Goal: Task Accomplishment & Management: Use online tool/utility

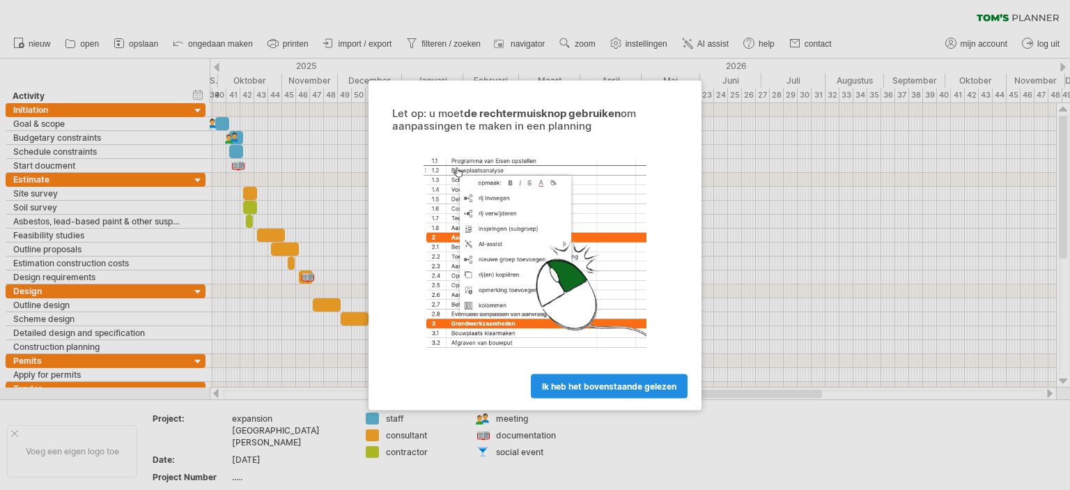
click at [644, 382] on span "ik heb het bovenstaande gelezen" at bounding box center [609, 385] width 134 height 10
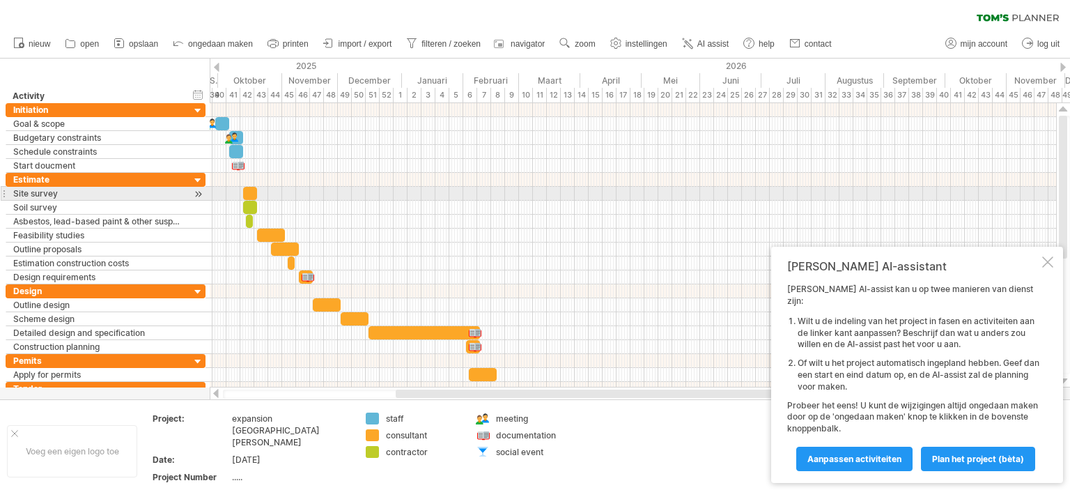
click at [253, 193] on div at bounding box center [250, 193] width 14 height 13
drag, startPoint x: 256, startPoint y: 193, endPoint x: 291, endPoint y: 193, distance: 34.8
click at [290, 193] on span at bounding box center [288, 193] width 6 height 13
click at [282, 193] on div at bounding box center [267, 193] width 49 height 13
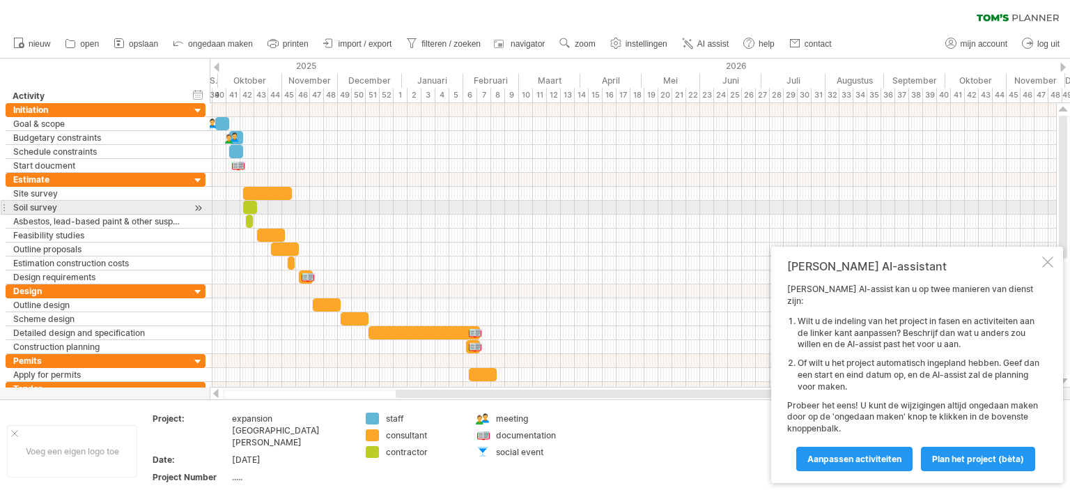
click at [320, 207] on div at bounding box center [633, 208] width 846 height 14
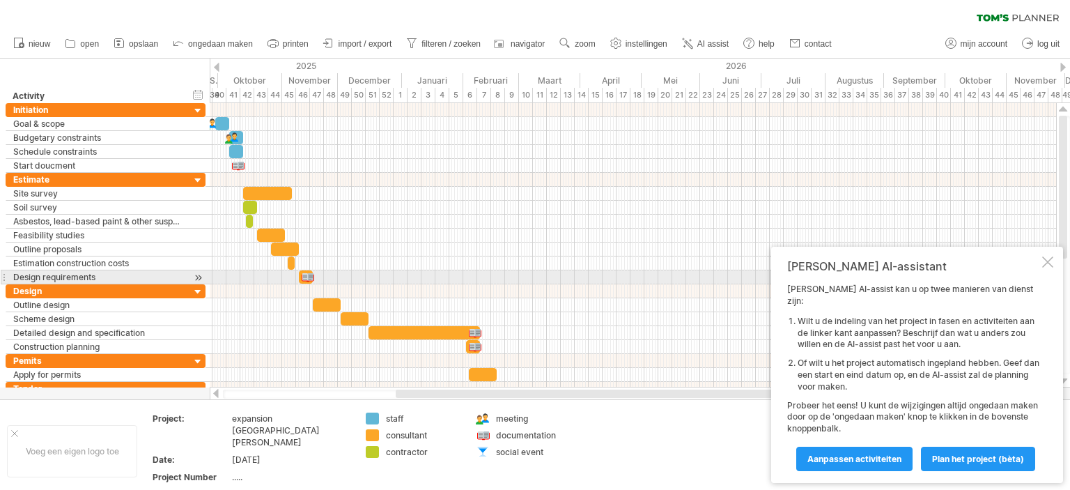
click at [1048, 267] on div at bounding box center [1047, 261] width 11 height 11
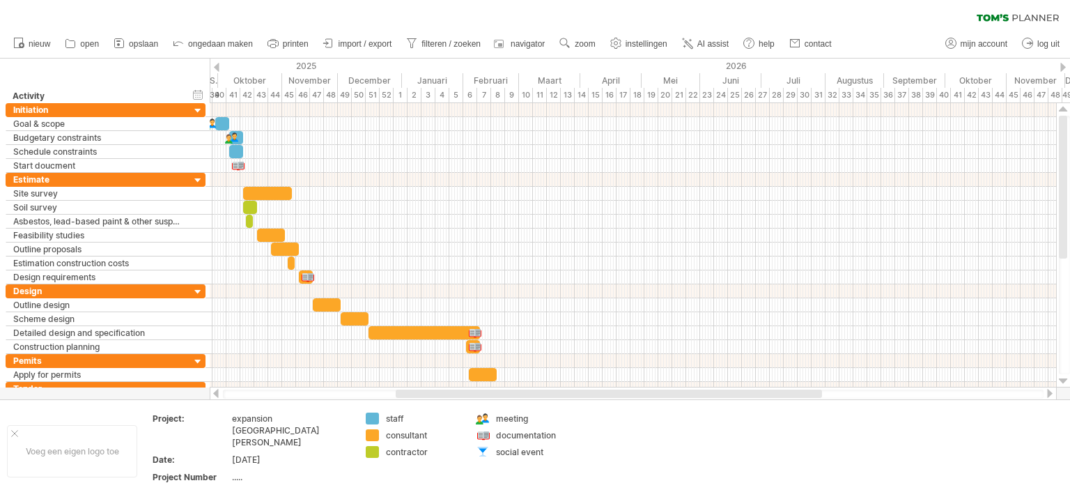
click at [372, 43] on span "import / export" at bounding box center [365, 44] width 54 height 10
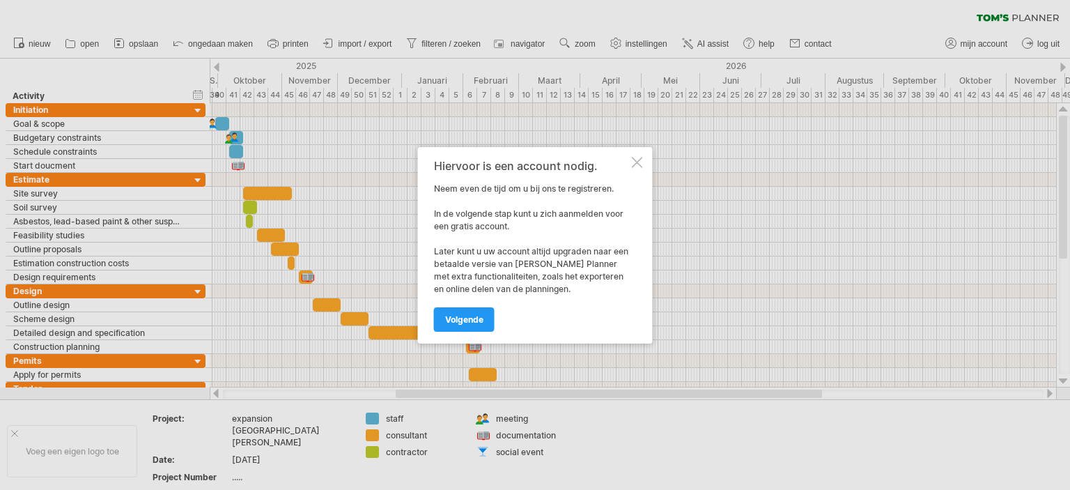
click at [641, 159] on div at bounding box center [637, 162] width 11 height 11
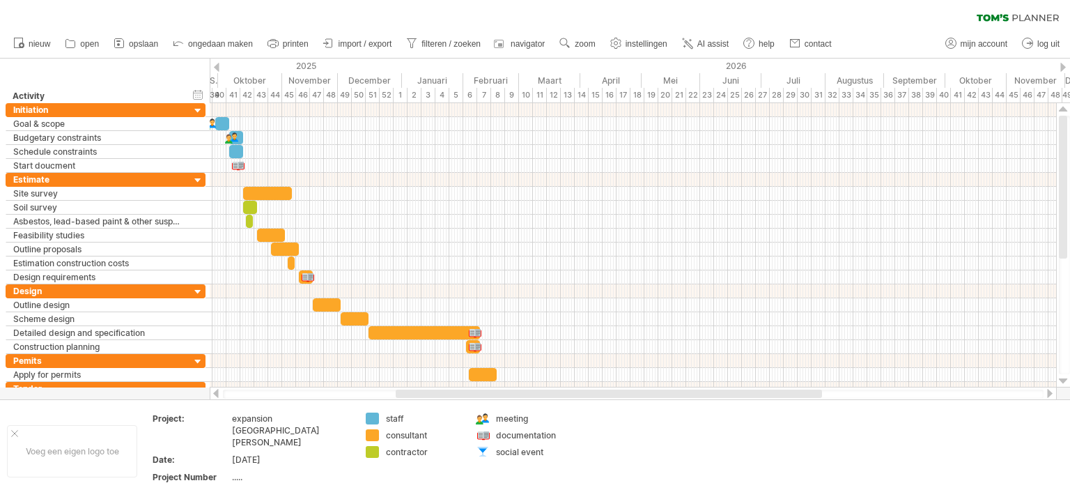
click at [1005, 15] on icon at bounding box center [992, 17] width 32 height 7
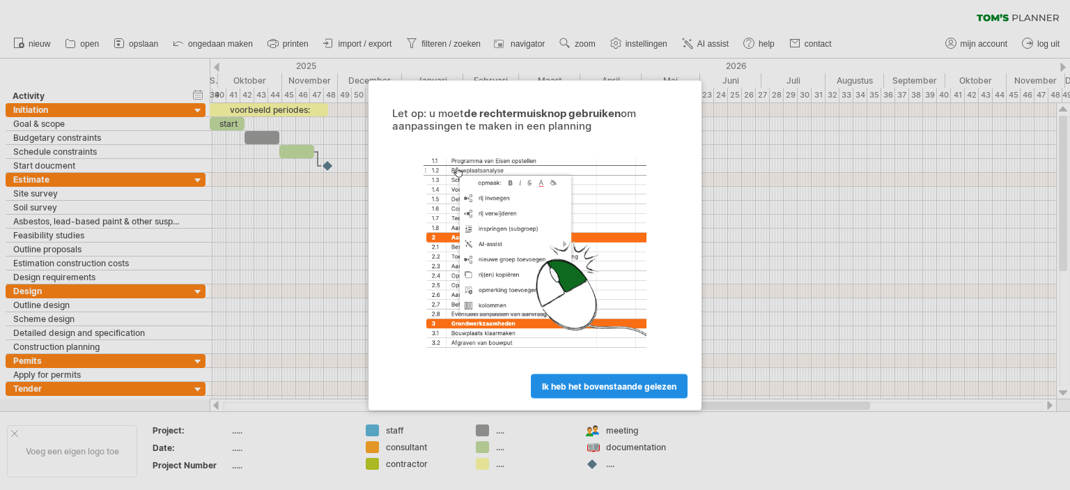
click at [627, 386] on span "ik heb het bovenstaande gelezen" at bounding box center [609, 385] width 134 height 10
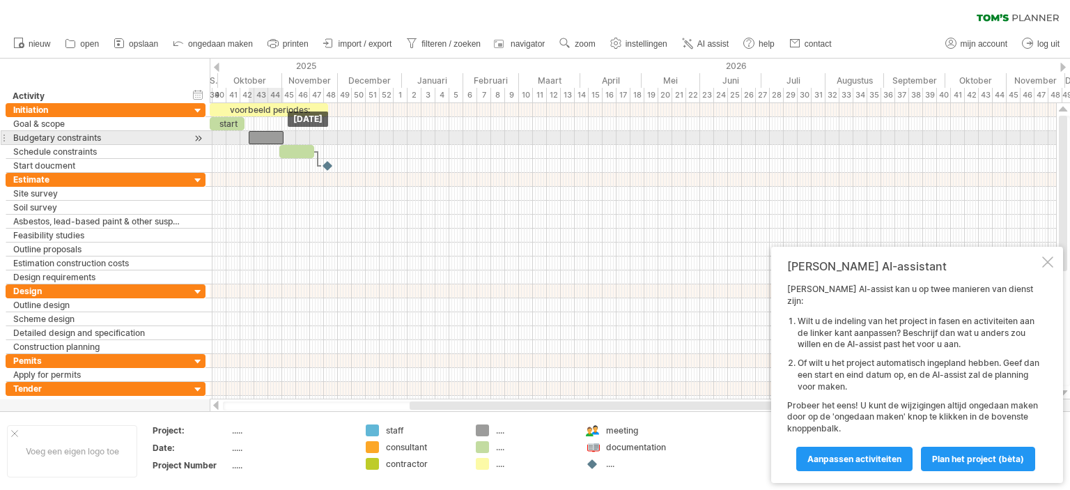
click at [266, 138] on div at bounding box center [266, 137] width 35 height 13
click at [270, 136] on div at bounding box center [266, 137] width 35 height 13
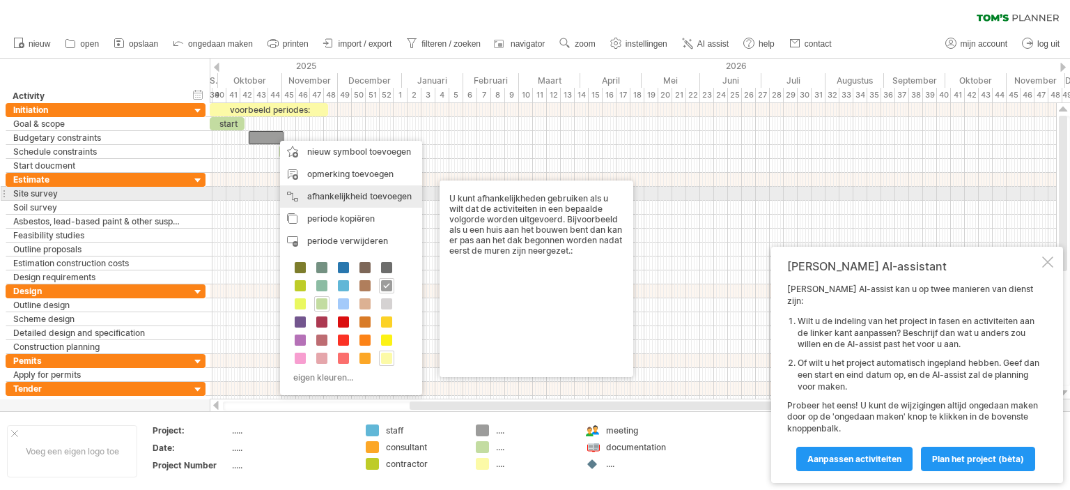
click at [345, 195] on div "afhankelijkheid toevoegen U kunt afhankelijkheden gebruiken als u wilt dat de a…" at bounding box center [351, 196] width 142 height 22
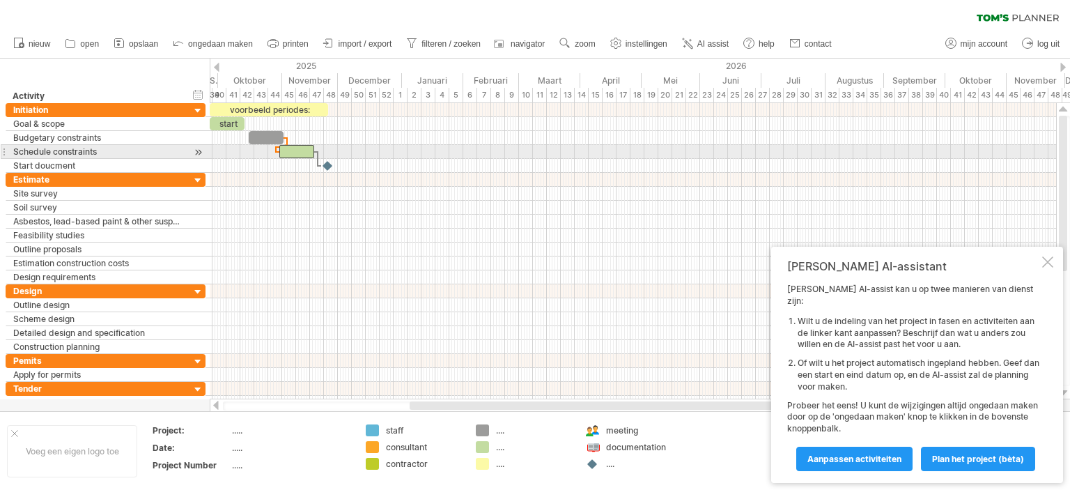
click at [297, 150] on div at bounding box center [296, 151] width 35 height 13
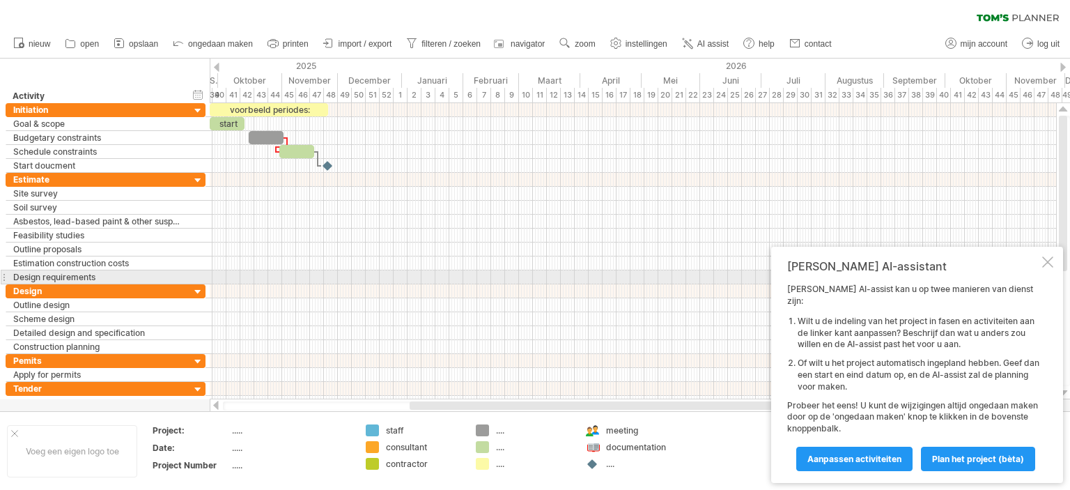
click at [1049, 267] on div at bounding box center [1047, 261] width 11 height 11
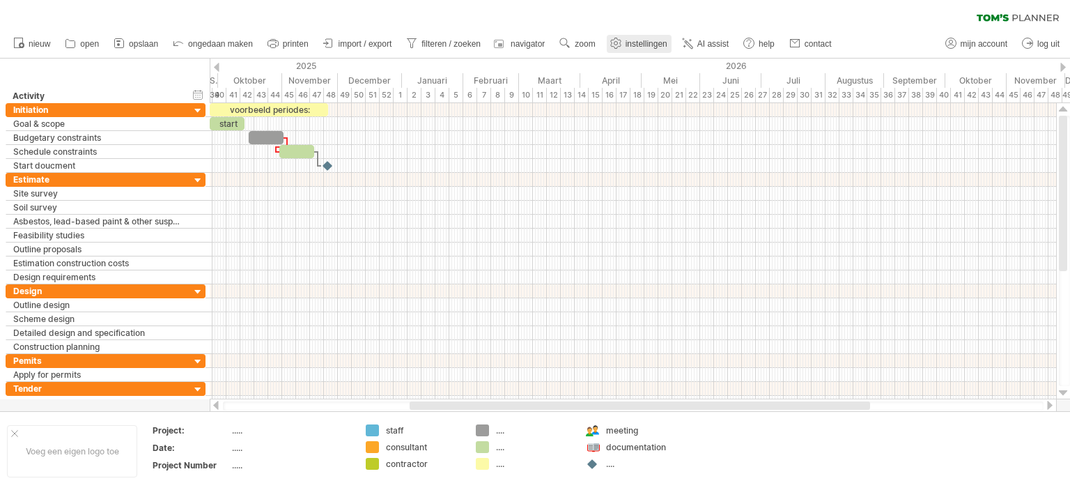
click at [651, 37] on link "instellingen" at bounding box center [639, 44] width 65 height 18
select select "*"
select select "**"
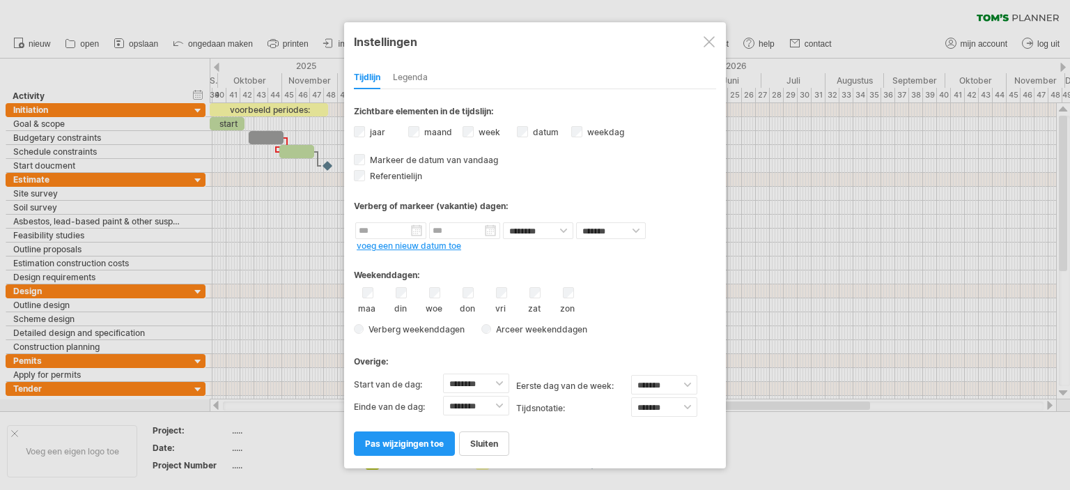
click at [809, 178] on div at bounding box center [535, 245] width 1070 height 490
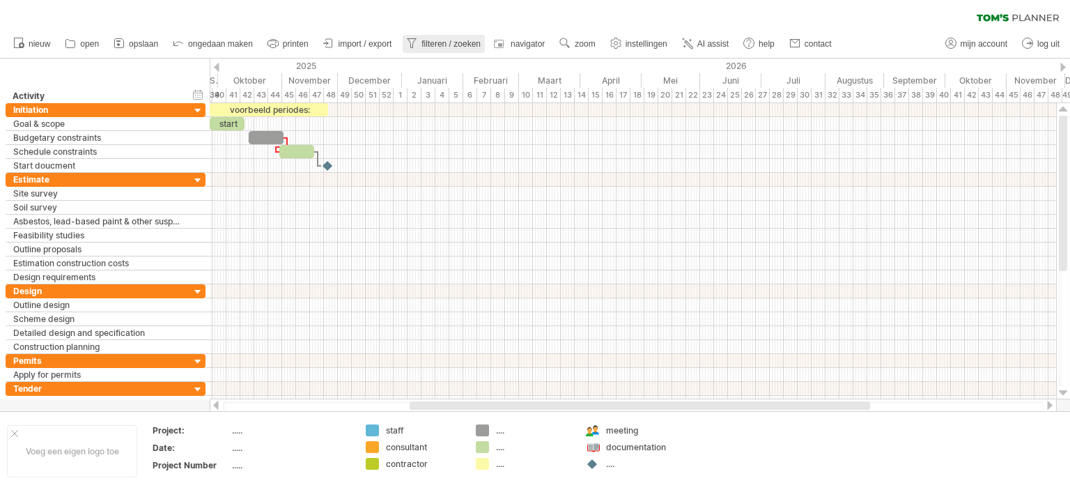
click at [462, 42] on span "filteren / zoeken" at bounding box center [450, 44] width 59 height 10
type input "**********"
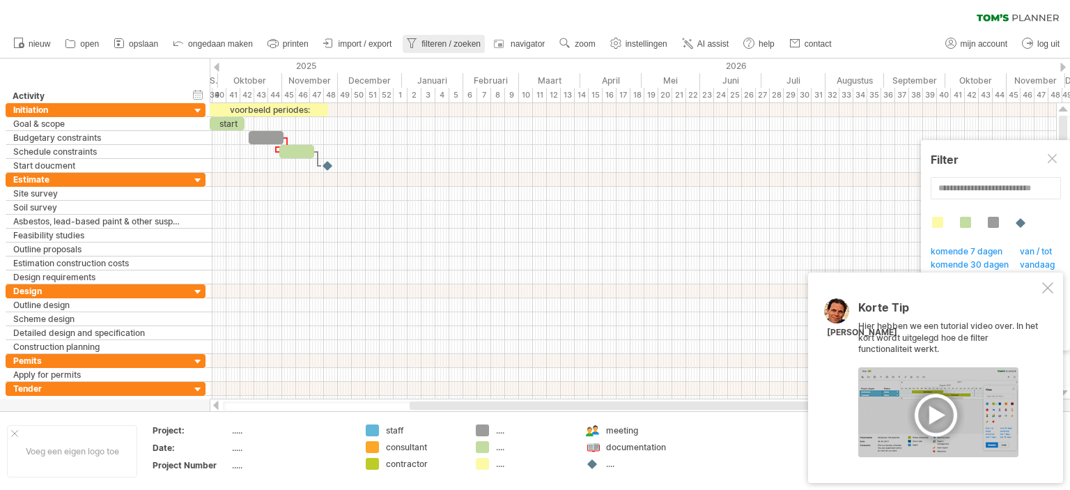
click at [462, 42] on span "filteren / zoeken" at bounding box center [450, 44] width 59 height 10
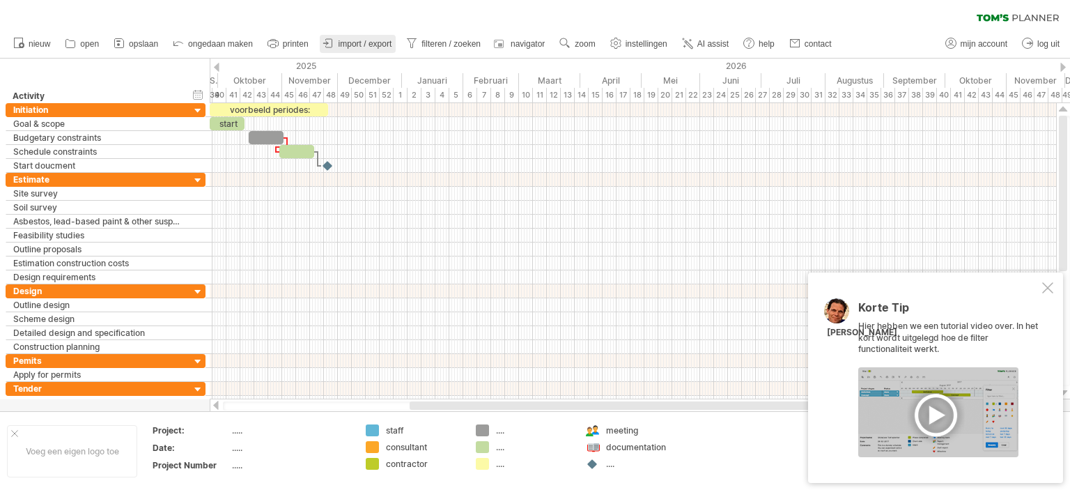
click at [369, 40] on span "import / export" at bounding box center [365, 44] width 54 height 10
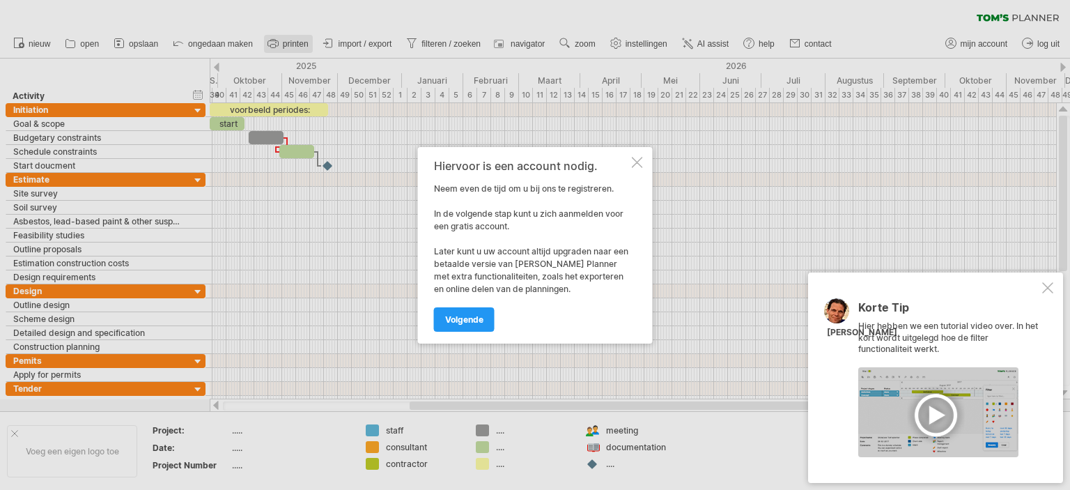
click at [306, 40] on div at bounding box center [535, 245] width 1070 height 490
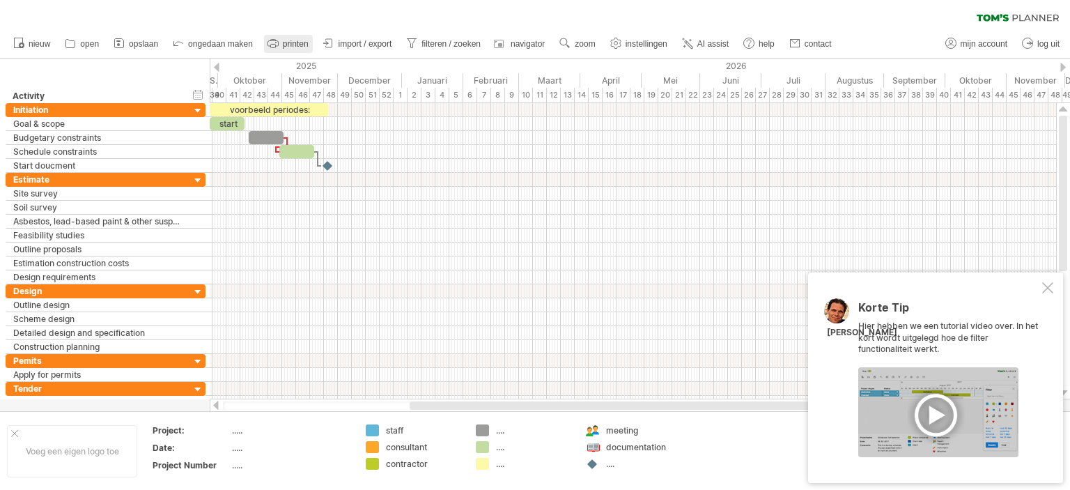
click at [284, 42] on span "printen" at bounding box center [296, 44] width 26 height 10
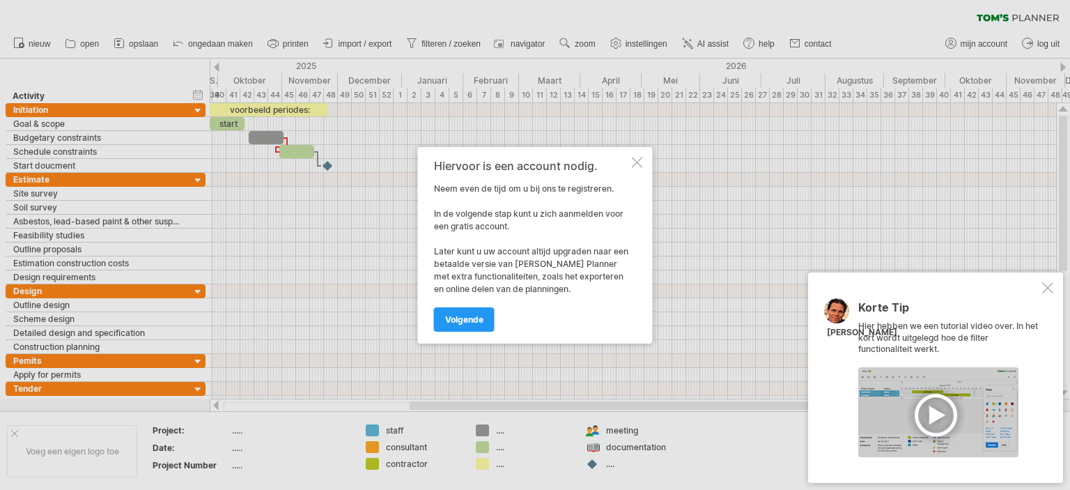
click at [218, 44] on div at bounding box center [535, 245] width 1070 height 490
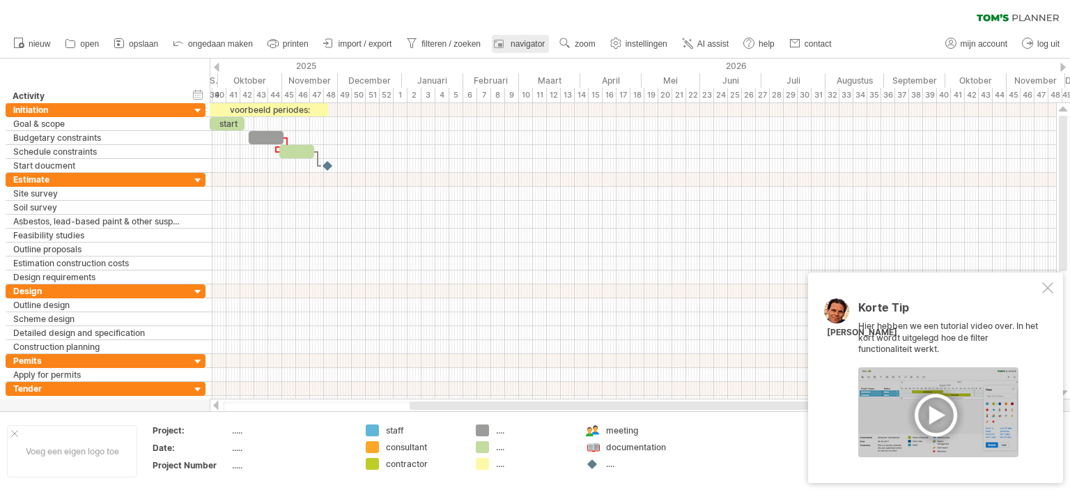
click at [538, 44] on span "navigator" at bounding box center [527, 44] width 34 height 10
click at [1050, 292] on div at bounding box center [1047, 287] width 11 height 11
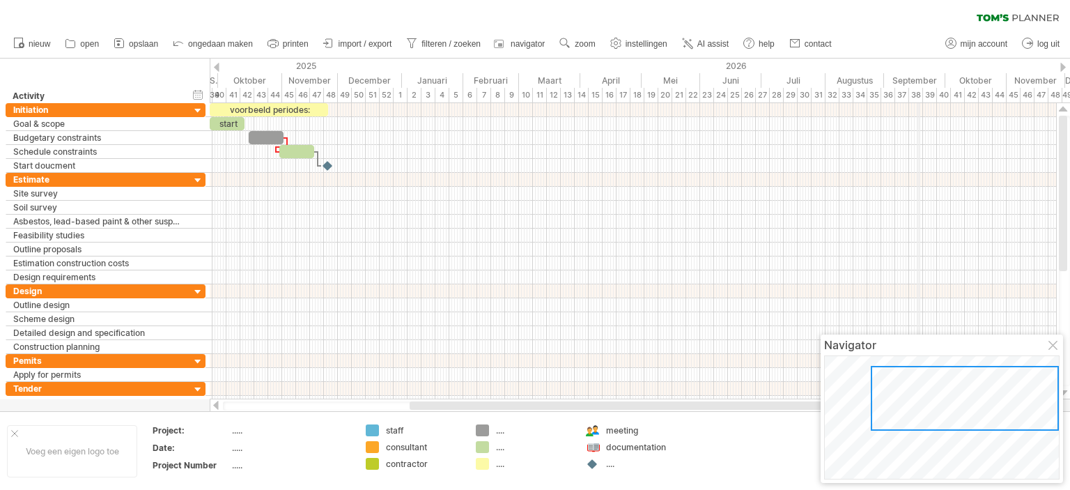
click at [917, 79] on div "September" at bounding box center [914, 80] width 61 height 15
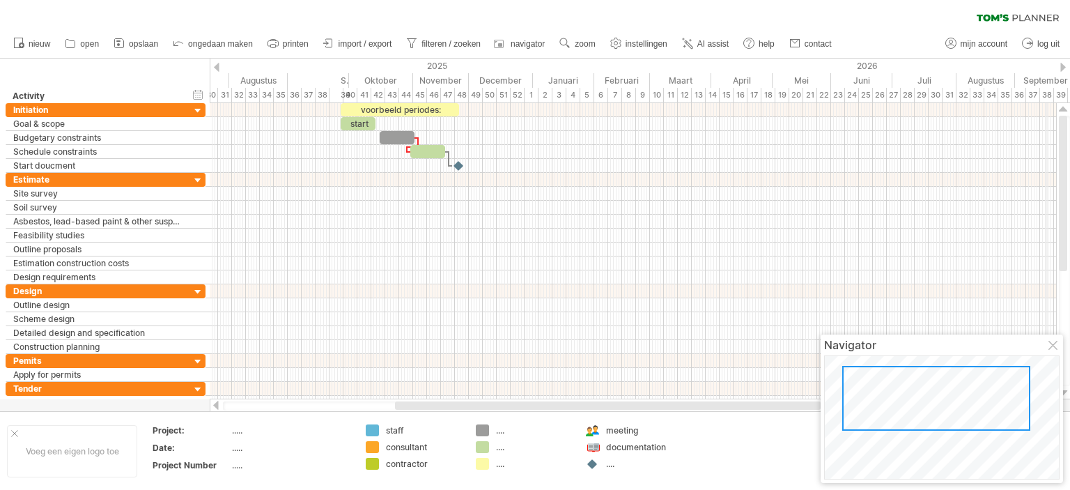
drag, startPoint x: 917, startPoint y: 79, endPoint x: 1047, endPoint y: 91, distance: 130.1
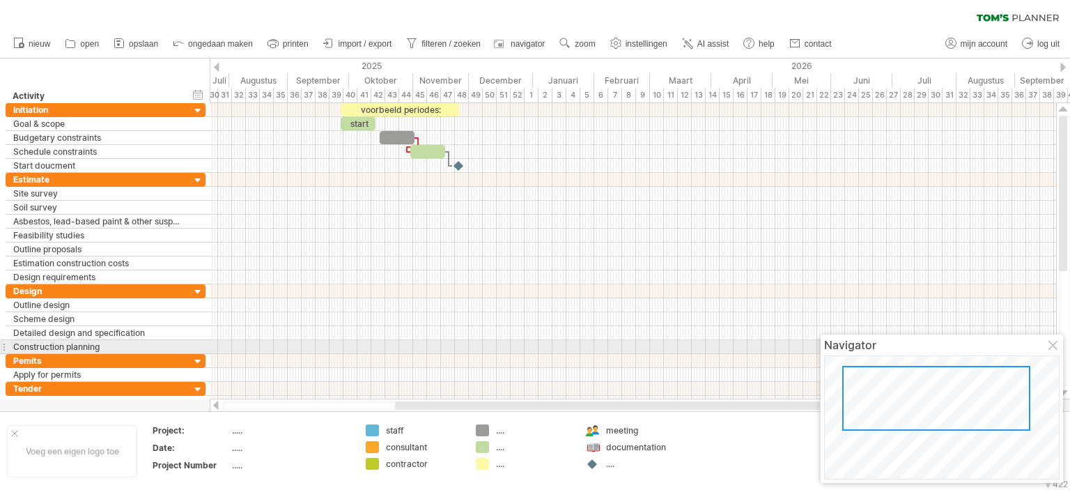
click at [1051, 347] on div at bounding box center [1053, 346] width 11 height 11
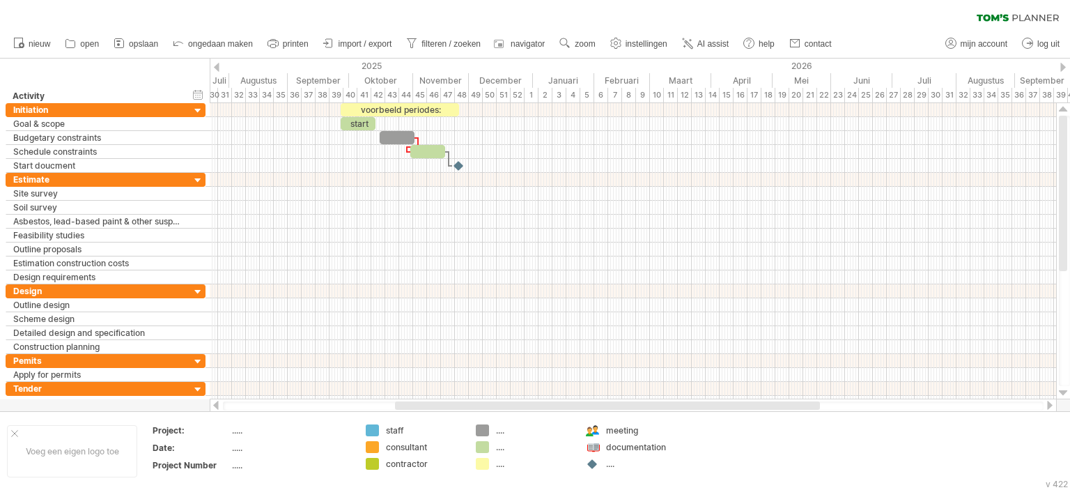
click at [1064, 65] on div at bounding box center [1063, 67] width 6 height 9
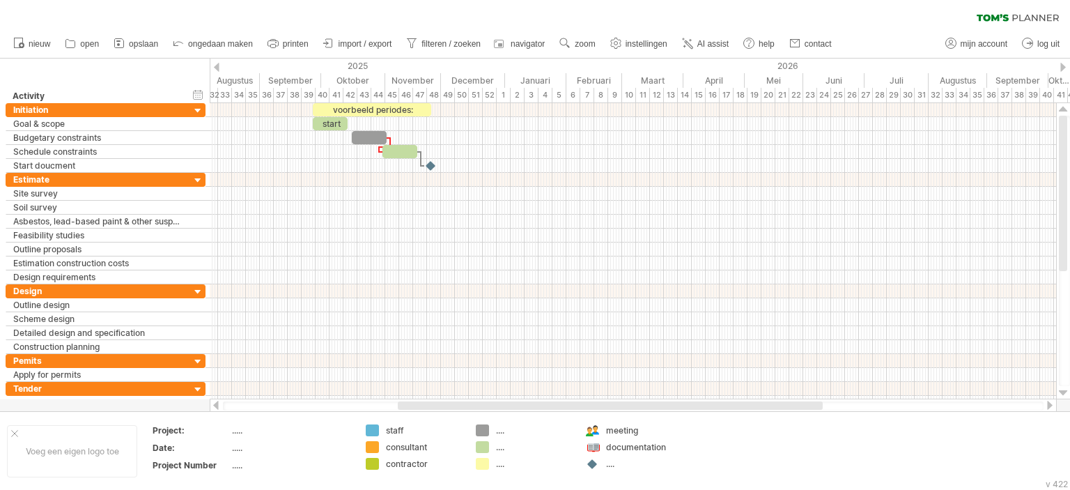
click at [1064, 65] on div at bounding box center [1063, 67] width 6 height 9
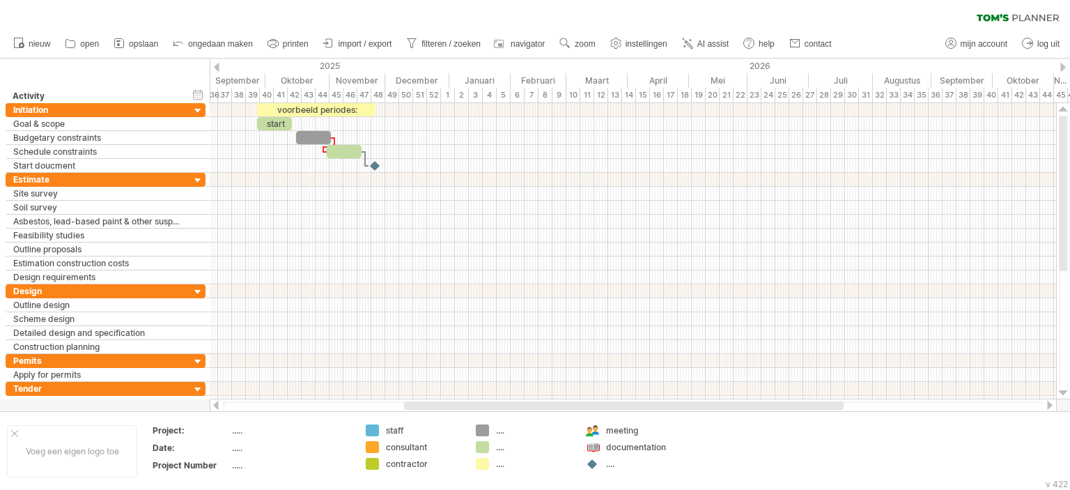
click at [1064, 65] on div at bounding box center [1063, 67] width 6 height 9
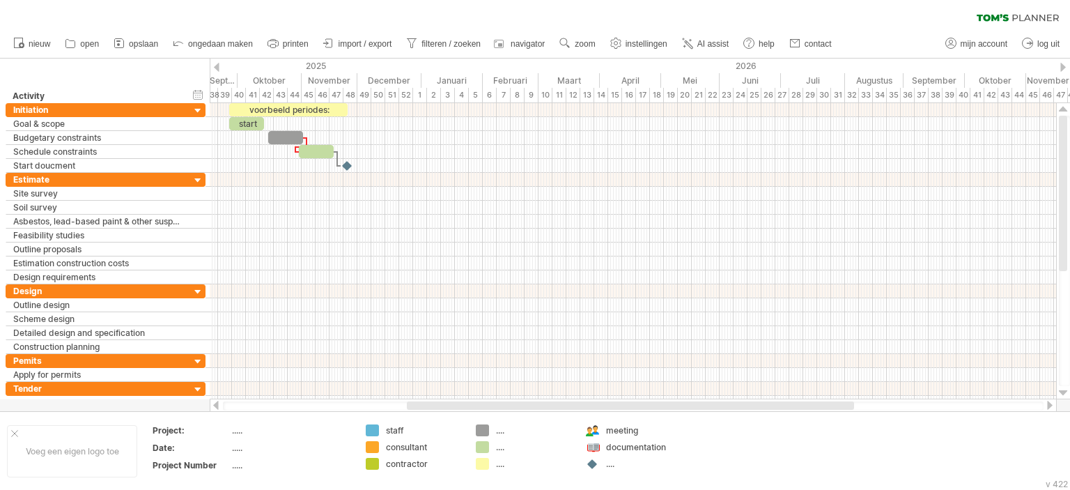
click at [1064, 65] on div at bounding box center [1063, 67] width 6 height 9
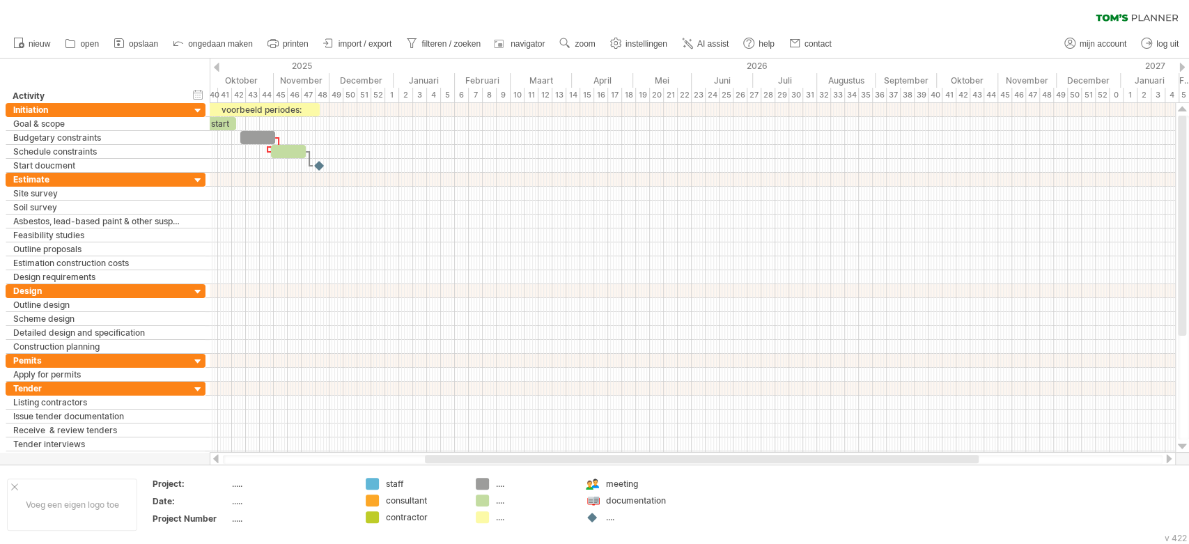
click at [1069, 65] on div at bounding box center [1182, 67] width 6 height 9
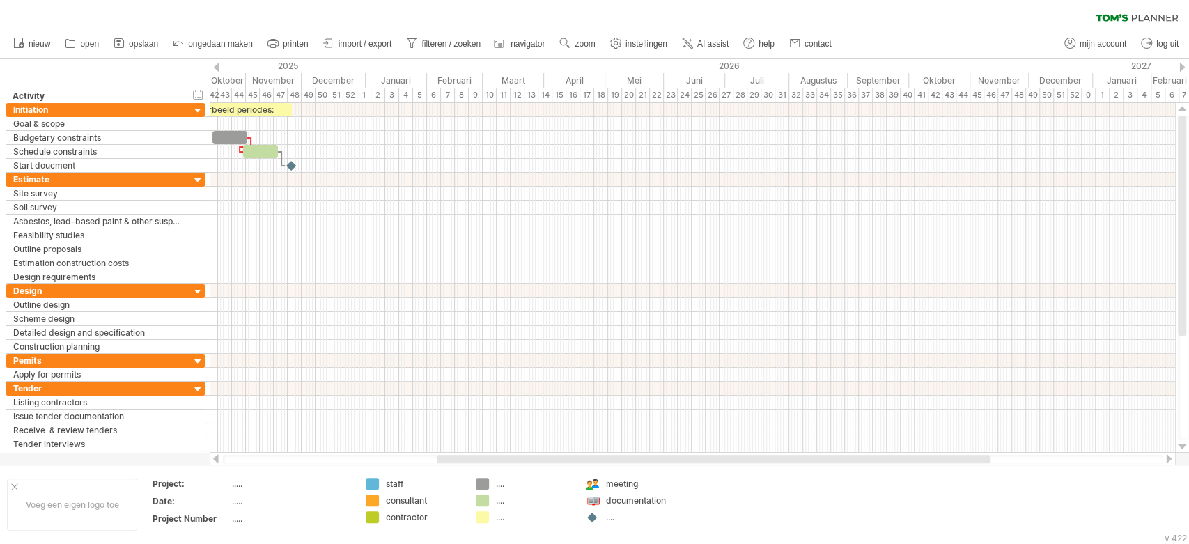
click at [1069, 65] on div at bounding box center [1182, 67] width 6 height 9
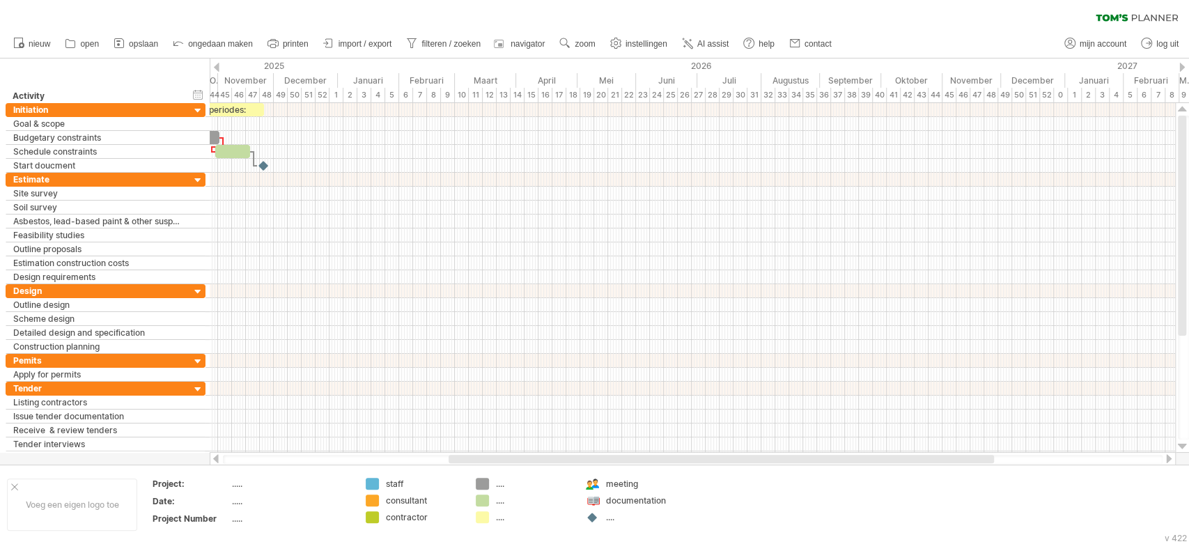
click at [1069, 65] on div at bounding box center [1182, 67] width 6 height 9
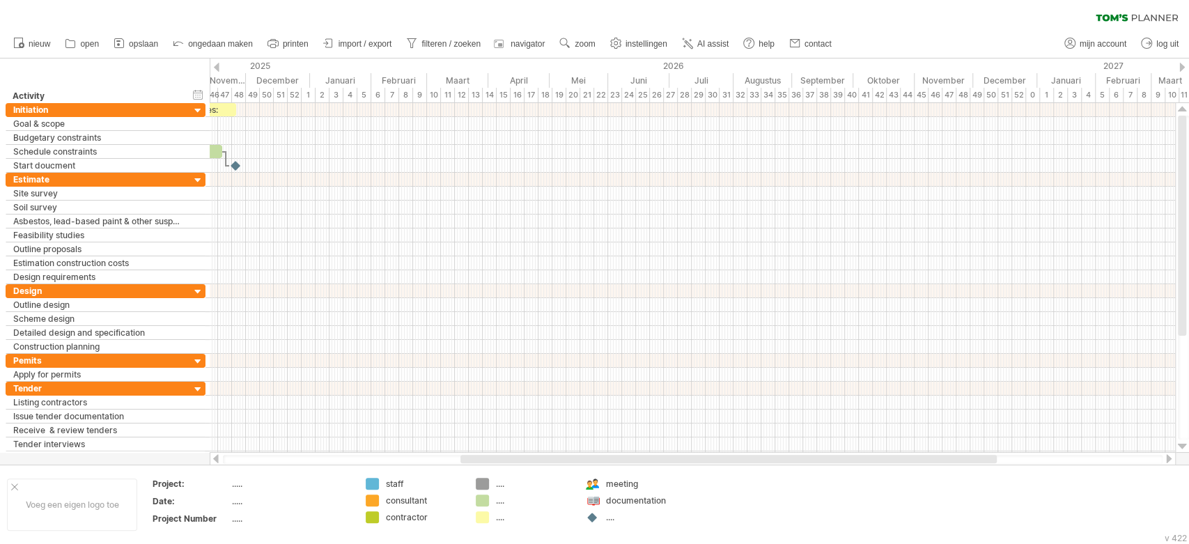
click at [1069, 65] on div at bounding box center [1182, 67] width 6 height 9
